Goal: Communication & Community: Ask a question

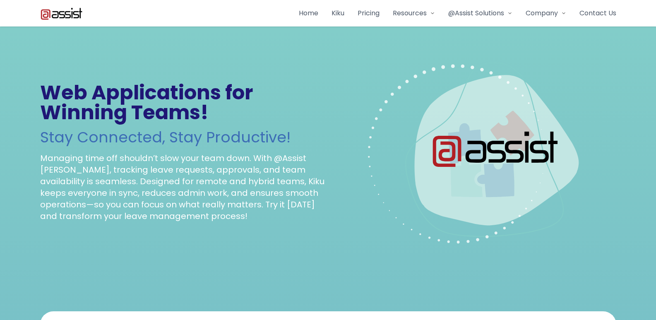
click at [579, 8] on link "Contact Us" at bounding box center [597, 13] width 37 height 10
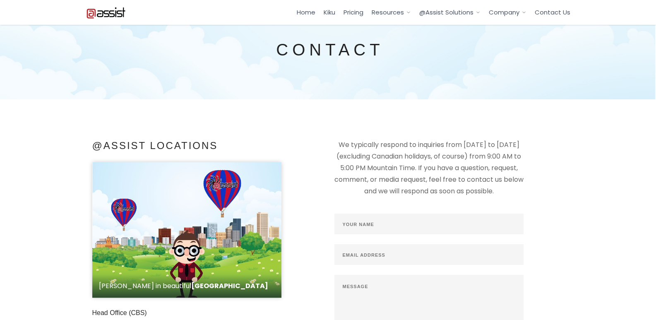
drag, startPoint x: 407, startPoint y: 203, endPoint x: 412, endPoint y: 225, distance: 23.4
click at [410, 215] on div "We typically respond to inquiries from [DATE] to [DATE] (excluding Canadian hol…" at bounding box center [429, 255] width 202 height 232
drag, startPoint x: 412, startPoint y: 227, endPoint x: 423, endPoint y: 233, distance: 12.6
click at [423, 233] on input "text" at bounding box center [428, 223] width 189 height 21
type input "[PERSON_NAME]"
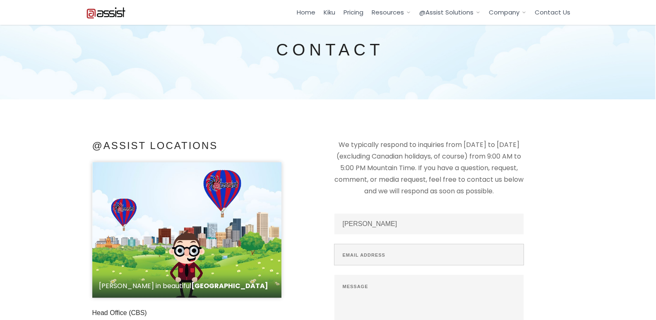
drag, startPoint x: 357, startPoint y: 244, endPoint x: 391, endPoint y: 263, distance: 38.9
click at [370, 251] on input "text" at bounding box center [428, 254] width 189 height 21
type input "[EMAIL_ADDRESS][DOMAIN_NAME]"
paste textarea "Wikipedia is considered to be the World's most significant tool for reference m…"
click at [388, 294] on textarea at bounding box center [428, 301] width 189 height 53
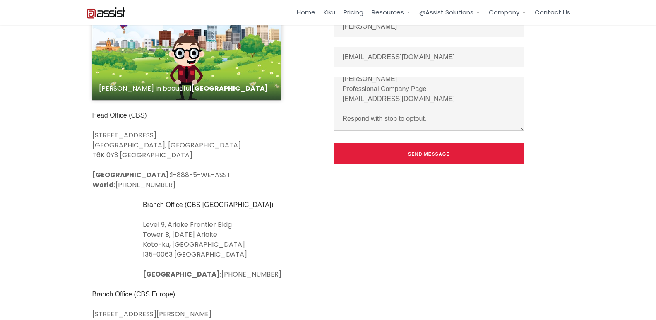
scroll to position [208, 0]
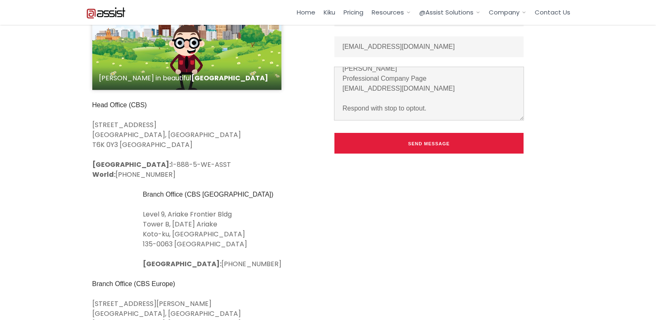
type textarea "Wikipedia is considered to be the World's most significant tool for reference m…"
click at [424, 141] on button "Send Message" at bounding box center [428, 143] width 189 height 21
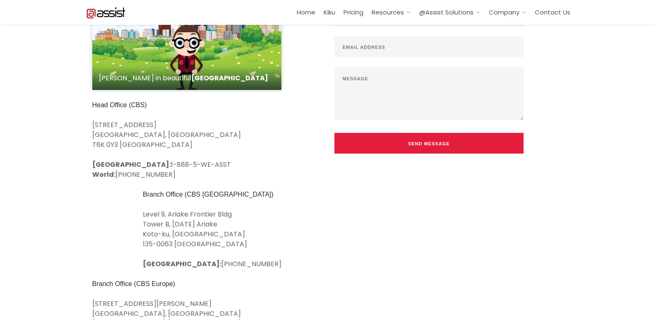
scroll to position [0, 0]
